Goal: Task Accomplishment & Management: Use online tool/utility

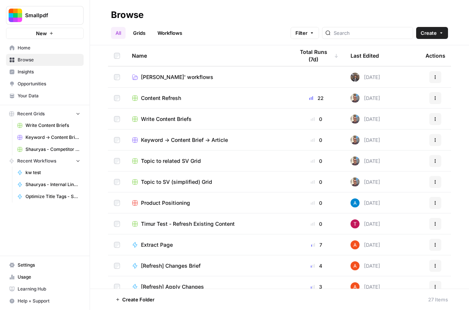
scroll to position [46, 0]
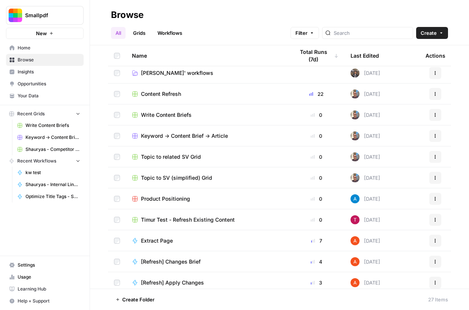
click at [48, 49] on span "Home" at bounding box center [49, 48] width 63 height 7
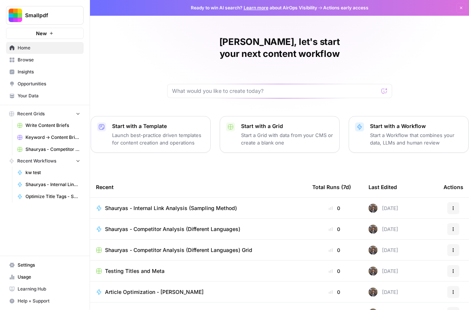
click at [37, 58] on span "Browse" at bounding box center [49, 60] width 63 height 7
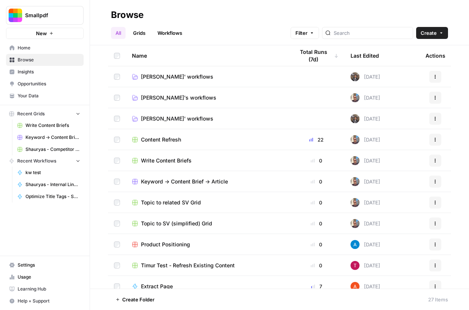
click at [165, 111] on td "[PERSON_NAME]' workflows" at bounding box center [207, 118] width 162 height 21
click at [163, 118] on span "[PERSON_NAME]' workflows" at bounding box center [177, 118] width 72 height 7
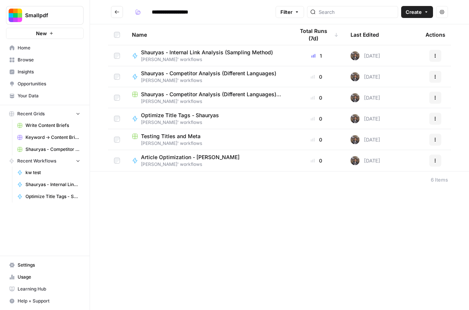
click at [234, 95] on span "Shauryas - Competitor Analysis (Different Languages) Grid" at bounding box center [211, 94] width 141 height 7
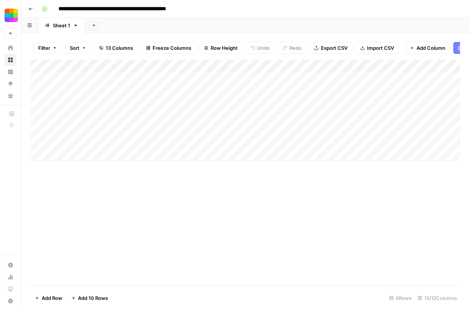
click at [119, 143] on div "Add Column" at bounding box center [245, 110] width 430 height 101
click at [194, 144] on div "Add Column" at bounding box center [245, 110] width 430 height 101
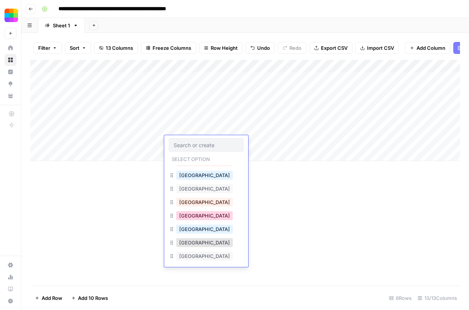
scroll to position [11, 0]
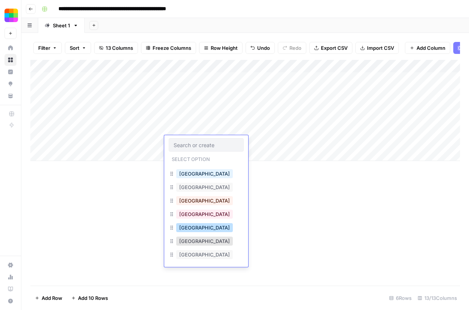
click at [191, 228] on button "[GEOGRAPHIC_DATA]" at bounding box center [204, 227] width 57 height 9
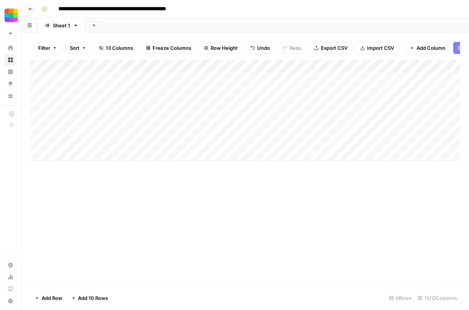
click at [217, 145] on div "Add Column" at bounding box center [245, 110] width 430 height 101
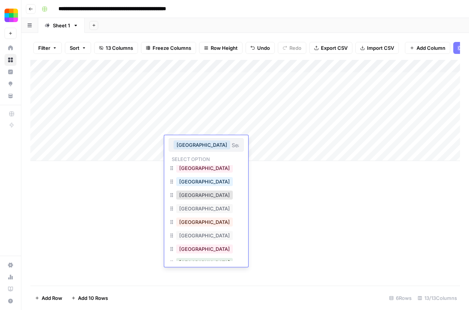
scroll to position [106, 0]
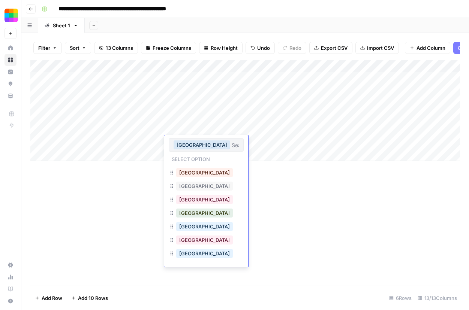
click at [253, 216] on div "Add Column" at bounding box center [245, 173] width 430 height 226
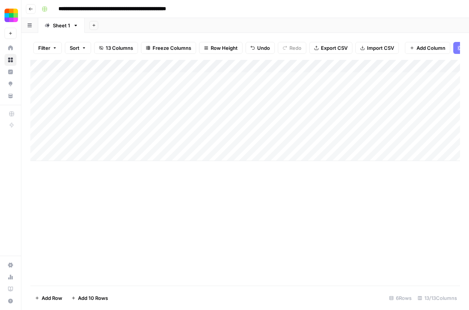
click at [265, 144] on div "Add Column" at bounding box center [245, 110] width 430 height 101
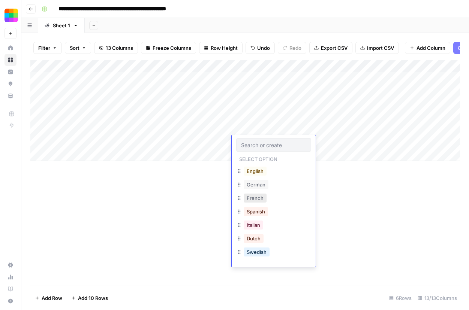
click at [261, 201] on button "French" at bounding box center [255, 198] width 23 height 9
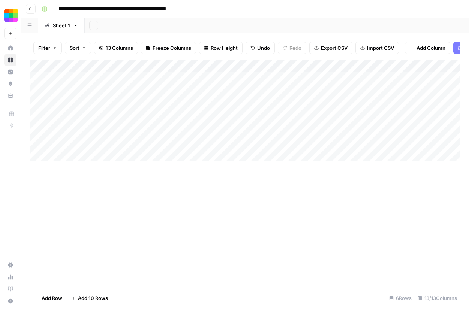
click at [306, 139] on div "Add Column" at bounding box center [245, 110] width 430 height 101
click at [365, 142] on div "Add Column" at bounding box center [245, 110] width 430 height 101
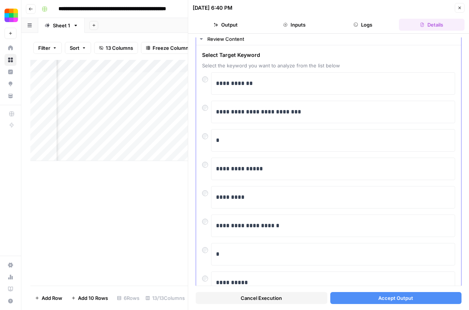
scroll to position [3, 0]
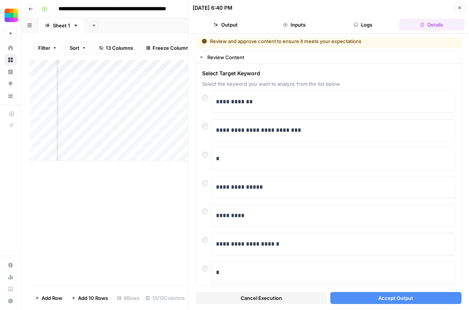
click at [366, 297] on button "Accept Output" at bounding box center [396, 298] width 132 height 12
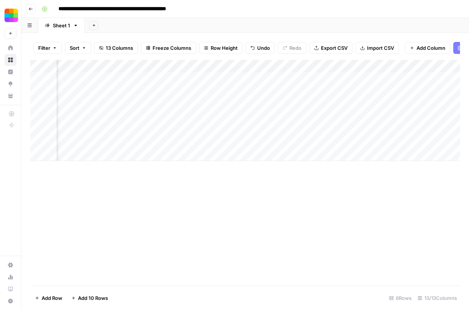
click at [351, 140] on div "Add Column" at bounding box center [245, 110] width 430 height 101
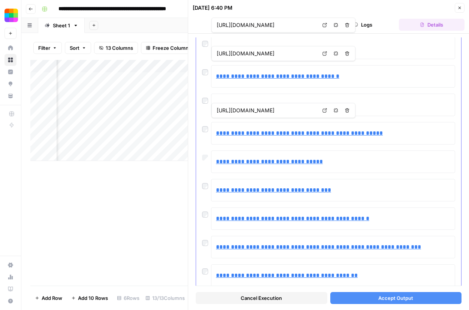
scroll to position [86, 0]
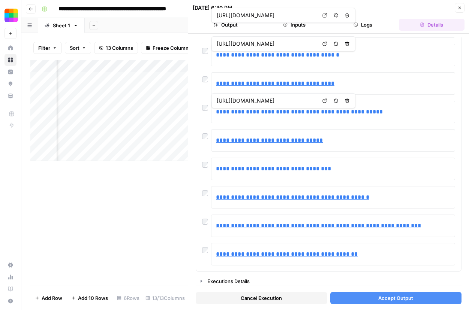
click at [362, 295] on button "Accept Output" at bounding box center [396, 298] width 132 height 12
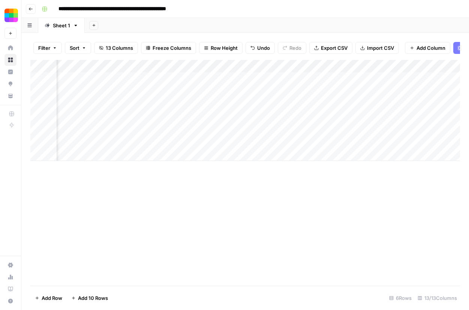
scroll to position [0, 463]
click at [244, 128] on div "Add Column" at bounding box center [245, 110] width 430 height 101
click at [256, 133] on div "Add Column" at bounding box center [245, 110] width 430 height 101
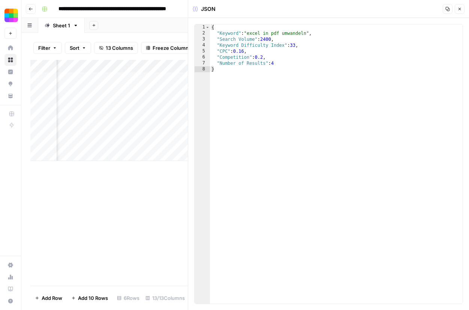
type textarea "**********"
click at [270, 38] on div "{ "Keyword" : "excel in pdf umwandeln" , "Search Volume" : 2400 , "Keyword Diff…" at bounding box center [336, 170] width 253 height 292
click at [463, 10] on button "Close" at bounding box center [460, 9] width 10 height 10
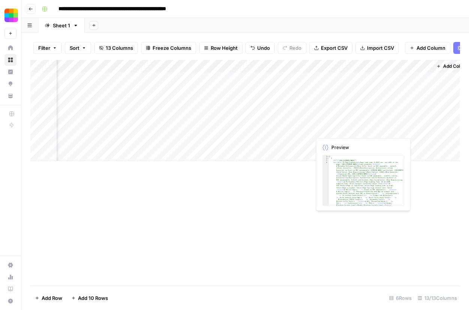
scroll to position [0, 649]
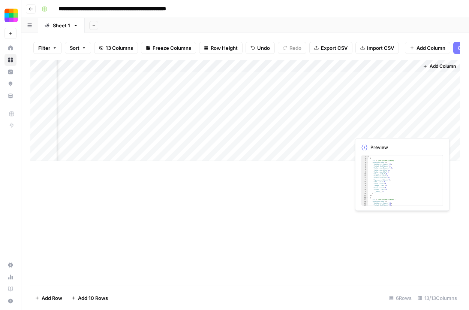
click at [373, 128] on div "Add Column" at bounding box center [245, 110] width 430 height 101
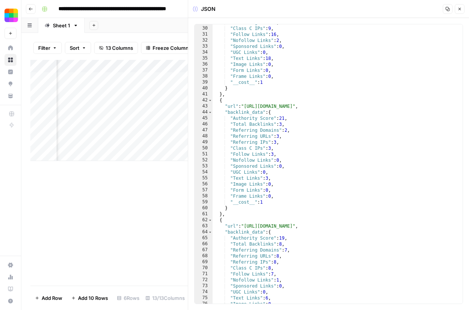
scroll to position [212, 0]
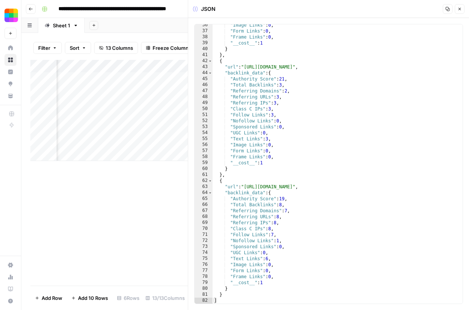
click at [462, 11] on button "Close" at bounding box center [460, 9] width 10 height 10
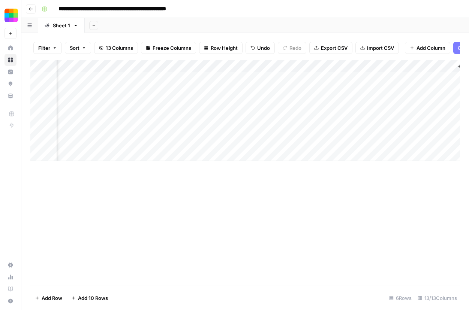
scroll to position [0, 649]
click at [381, 145] on div "Add Column" at bounding box center [245, 110] width 430 height 101
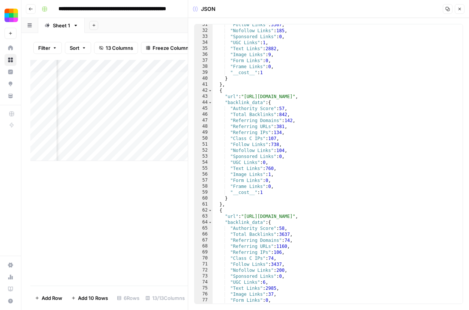
scroll to position [212, 0]
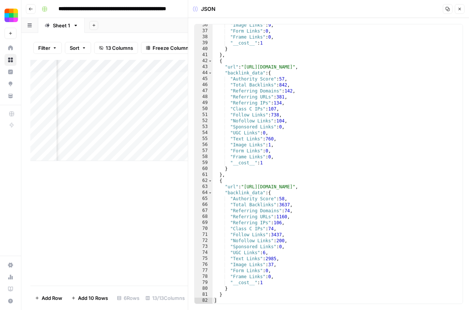
click at [462, 10] on button "Close" at bounding box center [460, 9] width 10 height 10
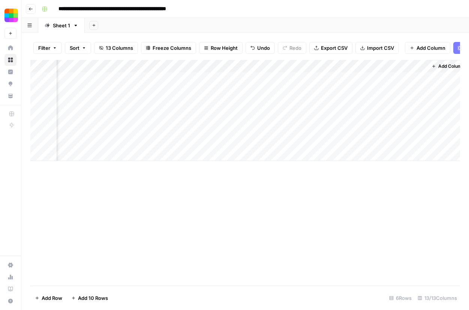
scroll to position [0, 649]
click at [408, 143] on div "Add Column" at bounding box center [245, 110] width 430 height 101
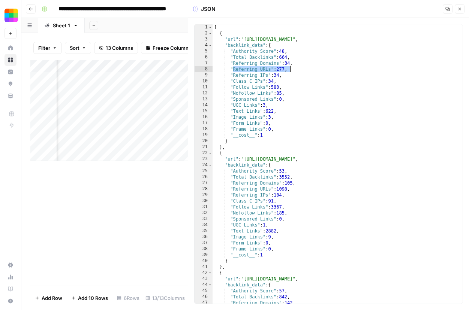
drag, startPoint x: 234, startPoint y: 69, endPoint x: 289, endPoint y: 72, distance: 55.6
click at [289, 72] on div "[ { "url" : "[URL][DOMAIN_NAME]" , "backlink_data" : { "Authority Score" : 48 ,…" at bounding box center [338, 170] width 250 height 292
drag, startPoint x: 231, startPoint y: 97, endPoint x: 295, endPoint y: 98, distance: 64.1
click at [295, 98] on div "[ { "url" : "[URL][DOMAIN_NAME]" , "backlink_data" : { "Authority Score" : 48 ,…" at bounding box center [338, 170] width 250 height 292
drag, startPoint x: 233, startPoint y: 94, endPoint x: 280, endPoint y: 94, distance: 46.5
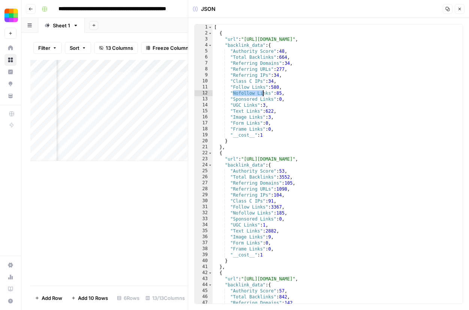
click at [280, 94] on div "[ { "url" : "[URL][DOMAIN_NAME]" , "backlink_data" : { "Authority Score" : 48 ,…" at bounding box center [338, 170] width 250 height 292
drag, startPoint x: 236, startPoint y: 87, endPoint x: 286, endPoint y: 88, distance: 49.9
click at [286, 88] on div "[ { "url" : "[URL][DOMAIN_NAME]" , "backlink_data" : { "Authority Score" : 48 ,…" at bounding box center [338, 170] width 250 height 292
drag, startPoint x: 231, startPoint y: 63, endPoint x: 301, endPoint y: 64, distance: 69.8
click at [301, 65] on div "[ { "url" : "[URL][DOMAIN_NAME]" , "backlink_data" : { "Authority Score" : 48 ,…" at bounding box center [338, 170] width 250 height 292
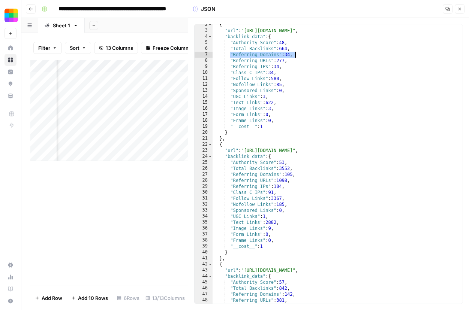
scroll to position [23, 0]
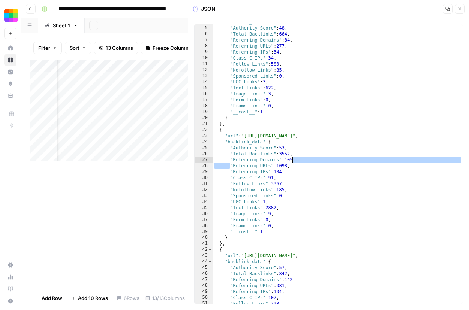
drag, startPoint x: 231, startPoint y: 164, endPoint x: 293, endPoint y: 162, distance: 61.5
click at [293, 162] on div ""backlink_data" : { "Authority Score" : 48 , "Total Backlinks" : 664 , "Referri…" at bounding box center [338, 165] width 250 height 292
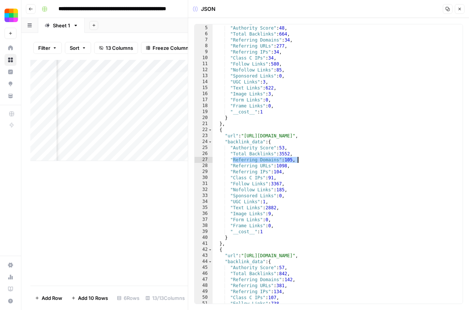
drag, startPoint x: 232, startPoint y: 159, endPoint x: 322, endPoint y: 159, distance: 89.2
click at [322, 159] on div ""backlink_data" : { "Authority Score" : 48 , "Total Backlinks" : 664 , "Referri…" at bounding box center [338, 165] width 250 height 292
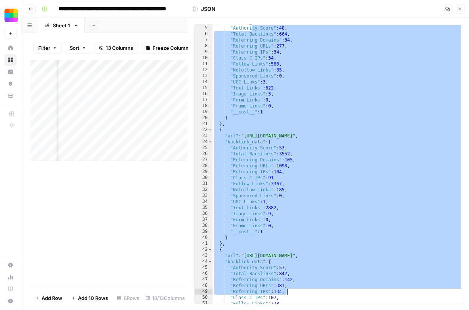
drag, startPoint x: 252, startPoint y: 31, endPoint x: 288, endPoint y: 289, distance: 260.4
click at [288, 289] on div ""backlink_data" : { "Authority Score" : 48 , "Total Backlinks" : 664 , "Referri…" at bounding box center [338, 165] width 250 height 292
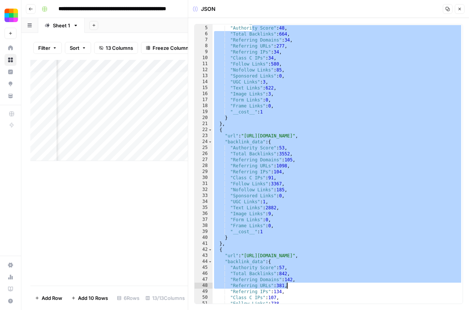
click at [132, 196] on div "Add Column" at bounding box center [108, 173] width 157 height 226
click at [263, 107] on div ""backlink_data" : { "Authority Score" : 48 , "Total Backlinks" : 664 , "Referri…" at bounding box center [338, 165] width 250 height 292
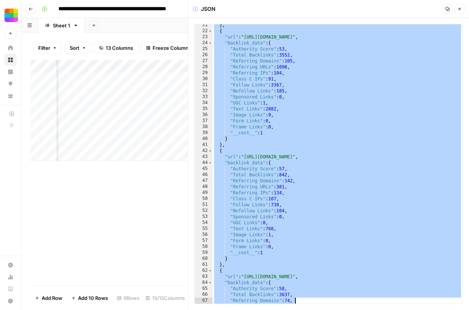
scroll to position [212, 0]
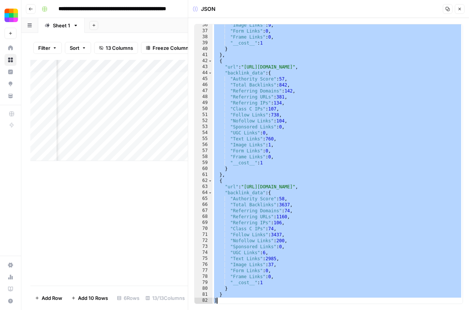
drag, startPoint x: 219, startPoint y: 33, endPoint x: 308, endPoint y: 313, distance: 293.9
click at [308, 310] on html "**********" at bounding box center [234, 155] width 469 height 310
type textarea "* *"
click at [460, 10] on icon "button" at bounding box center [459, 9] width 4 height 4
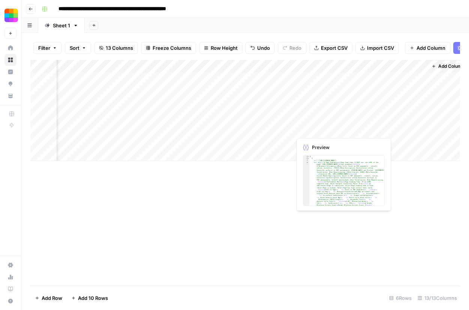
scroll to position [0, 649]
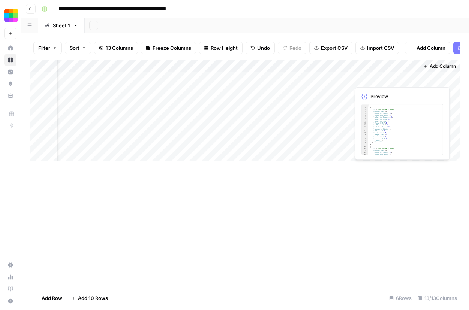
click at [405, 78] on div "Add Column" at bounding box center [245, 110] width 430 height 101
click at [410, 78] on div "Add Column" at bounding box center [245, 110] width 430 height 101
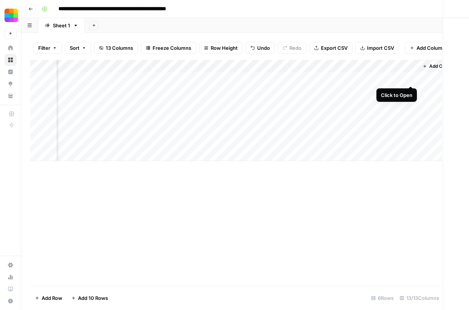
scroll to position [0, 643]
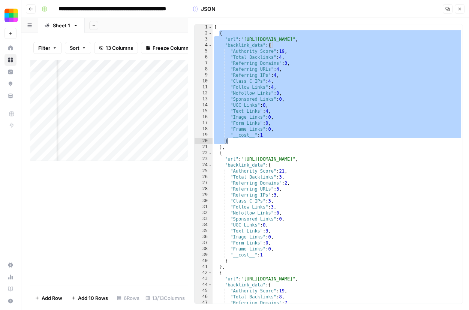
drag, startPoint x: 220, startPoint y: 33, endPoint x: 300, endPoint y: 141, distance: 134.1
click at [300, 141] on div "[ { "url" : "[URL][DOMAIN_NAME]" , "backlink_data" : { "Authority Score" : 19 ,…" at bounding box center [338, 170] width 250 height 292
click at [236, 64] on div "[ { "url" : "[URL][DOMAIN_NAME]" , "backlink_data" : { "Authority Score" : 19 ,…" at bounding box center [338, 170] width 250 height 292
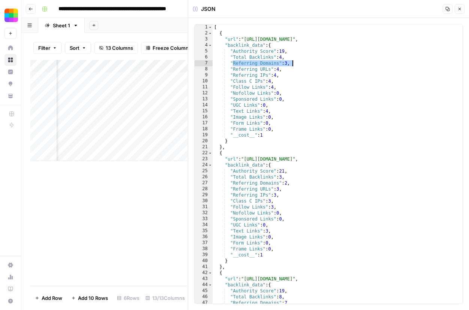
drag, startPoint x: 233, startPoint y: 63, endPoint x: 310, endPoint y: 63, distance: 76.9
click at [310, 63] on div "[ { "url" : "[URL][DOMAIN_NAME]" , "backlink_data" : { "Authority Score" : 19 ,…" at bounding box center [338, 170] width 250 height 292
click at [262, 94] on div "[ { "url" : "[URL][DOMAIN_NAME]" , "backlink_data" : { "Authority Score" : 19 ,…" at bounding box center [338, 170] width 250 height 292
drag, startPoint x: 231, startPoint y: 49, endPoint x: 294, endPoint y: 51, distance: 63.0
click at [294, 51] on div "[ { "url" : "[URL][DOMAIN_NAME]" , "backlink_data" : { "Authority Score" : 19 ,…" at bounding box center [338, 170] width 250 height 292
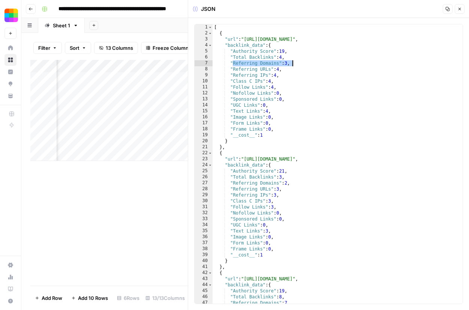
drag, startPoint x: 234, startPoint y: 61, endPoint x: 297, endPoint y: 64, distance: 63.1
click at [297, 64] on div "[ { "url" : "[URL][DOMAIN_NAME]" , "backlink_data" : { "Authority Score" : 19 ,…" at bounding box center [338, 170] width 250 height 292
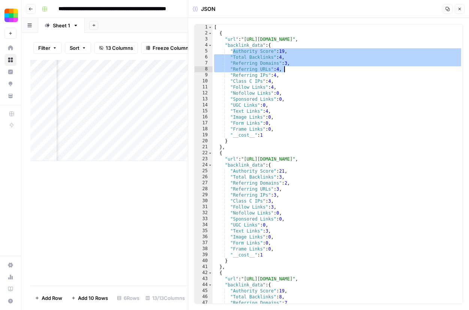
drag, startPoint x: 232, startPoint y: 50, endPoint x: 293, endPoint y: 67, distance: 62.6
click at [293, 67] on div "[ { "url" : "[URL][DOMAIN_NAME]" , "backlink_data" : { "Authority Score" : 19 ,…" at bounding box center [338, 170] width 250 height 292
click at [239, 68] on div "[ { "url" : "[URL][DOMAIN_NAME]" , "backlink_data" : { "Authority Score" : 19 ,…" at bounding box center [338, 170] width 250 height 292
type textarea "**********"
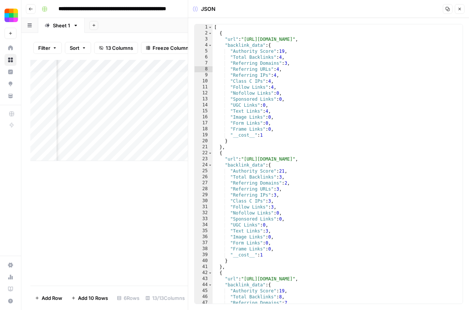
click at [466, 12] on header "JSON Copy Close" at bounding box center [328, 9] width 281 height 18
click at [459, 9] on icon "button" at bounding box center [459, 9] width 4 height 4
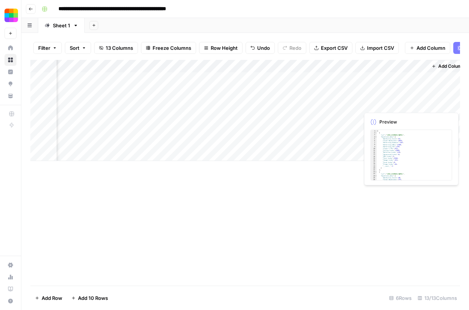
scroll to position [0, 649]
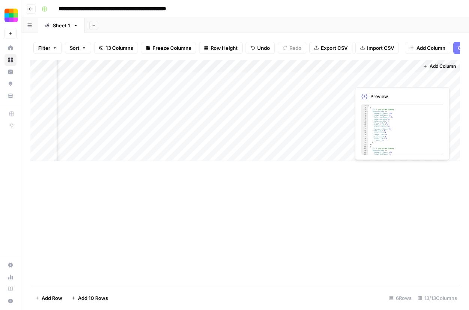
click at [375, 76] on div "Add Column" at bounding box center [245, 110] width 430 height 101
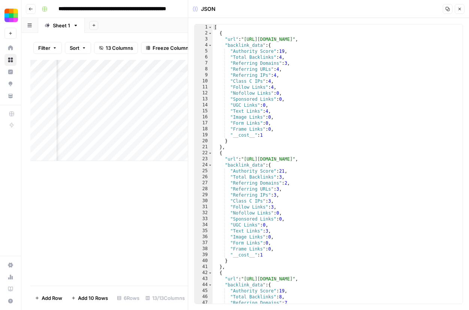
click at [460, 9] on icon "button" at bounding box center [460, 9] width 3 height 3
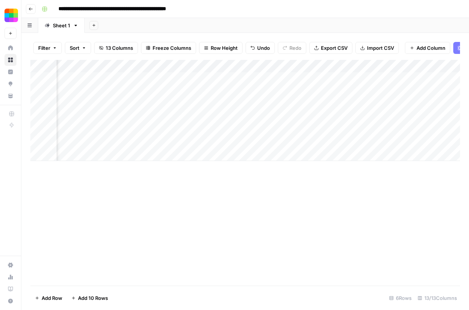
scroll to position [0, 649]
click at [393, 83] on div "Add Column" at bounding box center [245, 110] width 430 height 101
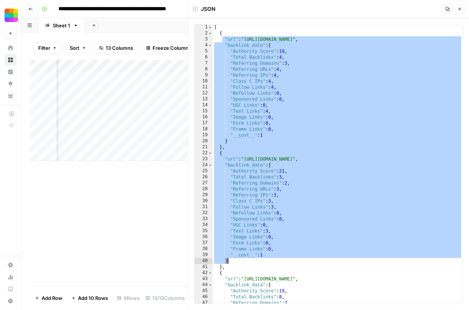
scroll to position [92, 0]
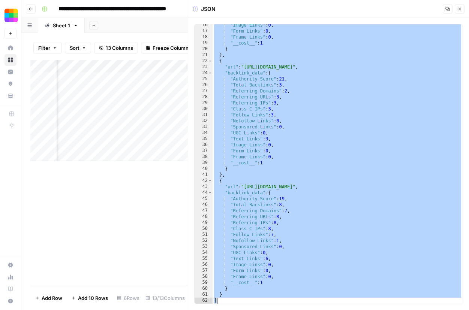
drag, startPoint x: 223, startPoint y: 40, endPoint x: 306, endPoint y: 304, distance: 277.0
click at [307, 304] on div "**********" at bounding box center [328, 164] width 269 height 280
type textarea "* *"
click at [461, 5] on button "Close" at bounding box center [460, 9] width 10 height 10
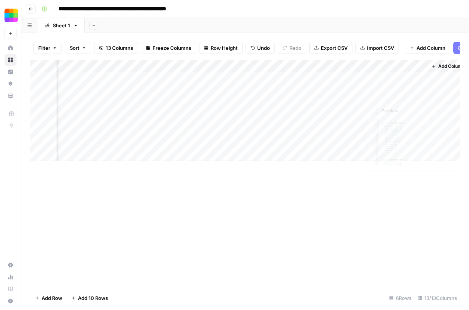
scroll to position [0, 649]
click at [372, 80] on div "Add Column" at bounding box center [245, 110] width 430 height 101
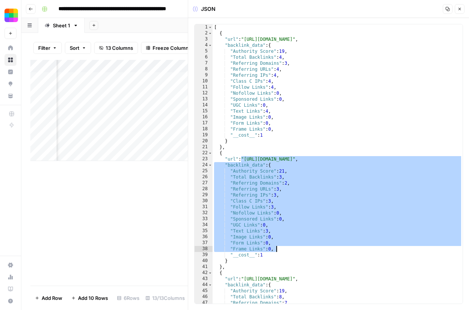
drag, startPoint x: 242, startPoint y: 159, endPoint x: 333, endPoint y: 264, distance: 139.3
click at [333, 264] on div "[ { "url" : "[URL][DOMAIN_NAME]" , "backlink_data" : { "Authority Score" : 19 ,…" at bounding box center [338, 170] width 250 height 292
type textarea "* ****"
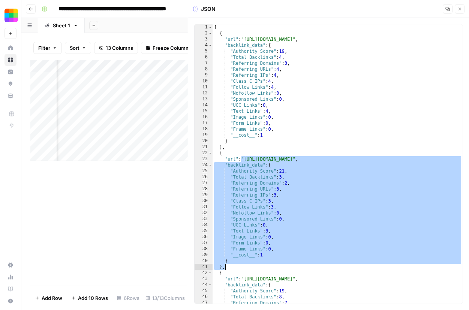
click at [457, 8] on icon "button" at bounding box center [459, 9] width 4 height 4
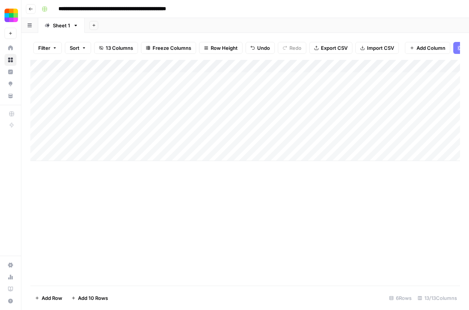
click at [454, 66] on div "Add Column" at bounding box center [245, 110] width 430 height 101
click at [427, 83] on span "All Rows" at bounding box center [436, 83] width 47 height 7
click at [249, 67] on div "Add Column" at bounding box center [245, 110] width 430 height 101
click at [282, 114] on div "Add Column" at bounding box center [245, 110] width 430 height 101
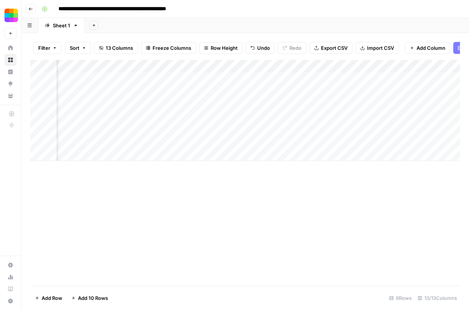
scroll to position [0, 525]
click at [33, 9] on button "Go back" at bounding box center [31, 9] width 10 height 10
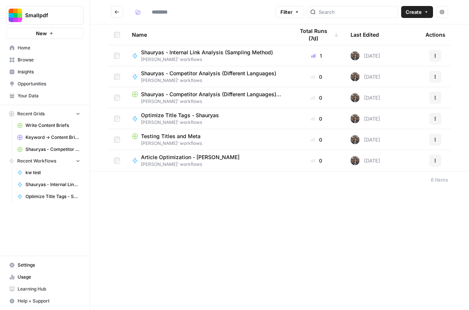
type input "**********"
click at [218, 70] on span "Shauryas - Competitor Analysis (Different Languages) Grid" at bounding box center [211, 73] width 141 height 7
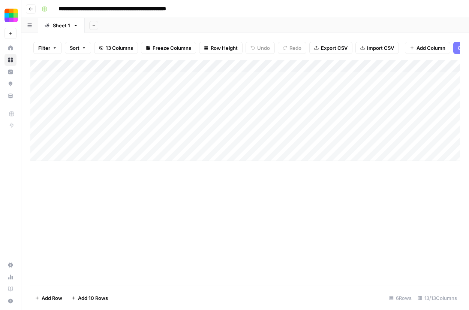
click at [262, 79] on div "Add Column" at bounding box center [245, 110] width 430 height 101
click at [252, 78] on div "Add Column" at bounding box center [245, 110] width 430 height 101
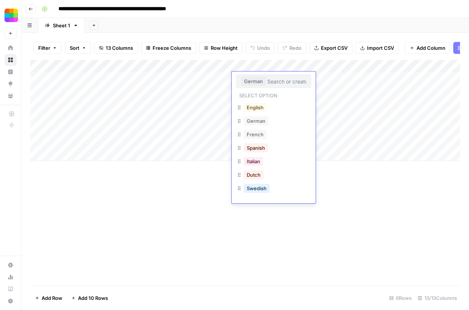
click at [205, 79] on div "Add Column" at bounding box center [245, 110] width 430 height 101
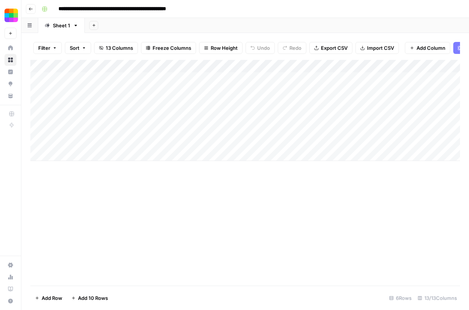
click at [205, 79] on div "Add Column" at bounding box center [245, 110] width 430 height 101
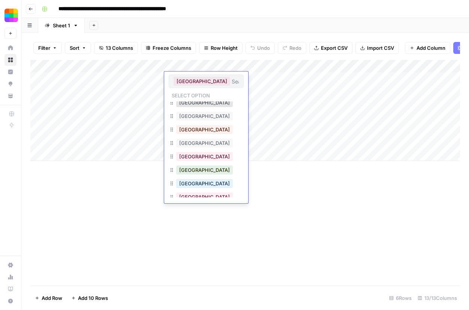
scroll to position [106, 0]
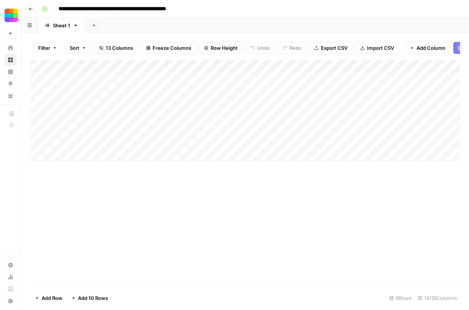
click at [300, 207] on div "Add Column" at bounding box center [245, 173] width 430 height 226
click at [271, 79] on div "Add Column" at bounding box center [245, 110] width 430 height 101
click at [273, 72] on div "Add Column" at bounding box center [245, 110] width 430 height 101
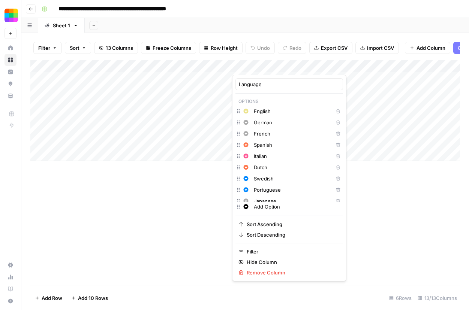
click at [201, 229] on div "Add Column" at bounding box center [245, 173] width 430 height 226
